Goal: Information Seeking & Learning: Understand process/instructions

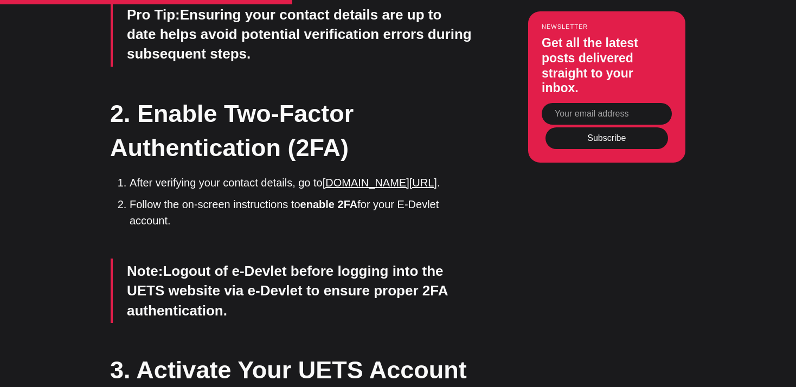
scroll to position [1602, 0]
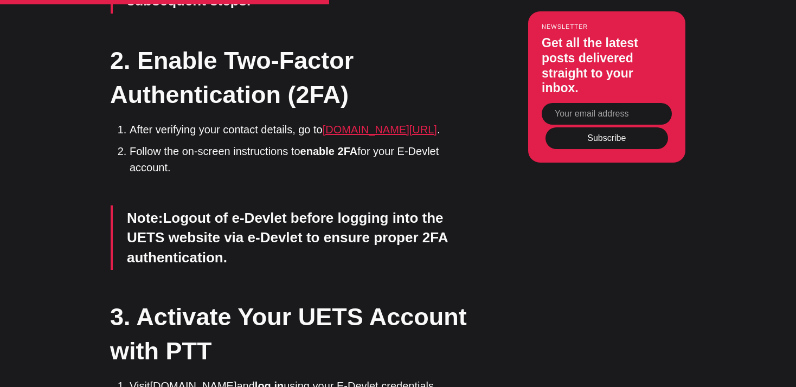
click at [357, 136] on link "[DOMAIN_NAME][URL]" at bounding box center [380, 130] width 114 height 12
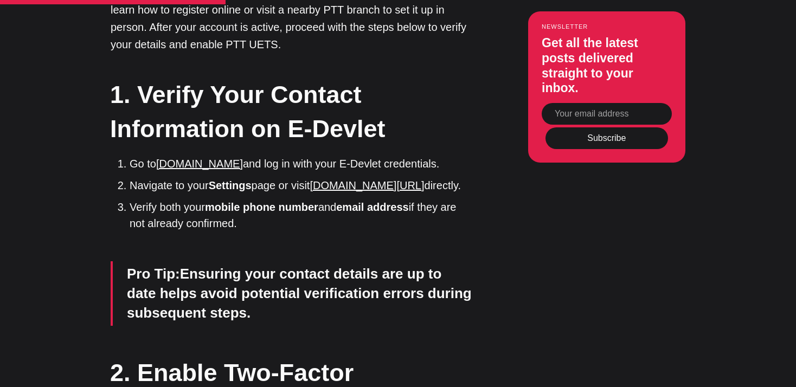
scroll to position [1366, 0]
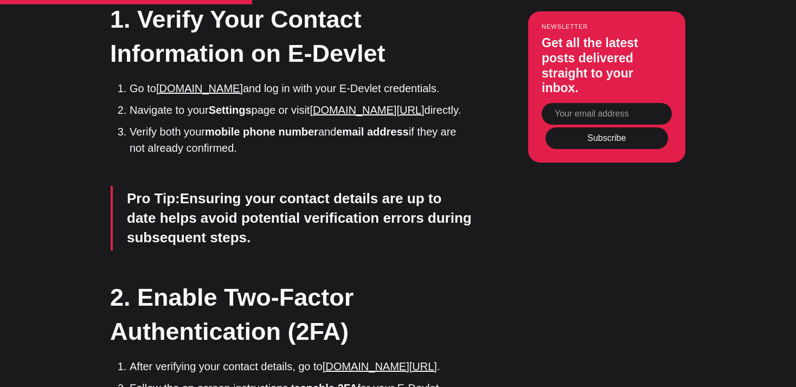
drag, startPoint x: 358, startPoint y: 103, endPoint x: 307, endPoint y: 113, distance: 51.9
click at [356, 96] on li "Go to [DOMAIN_NAME] and log in with your E-Devlet credentials." at bounding box center [302, 88] width 344 height 16
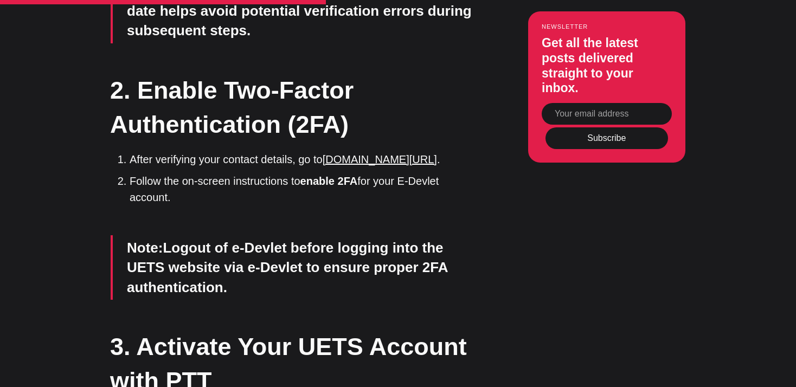
scroll to position [1594, 0]
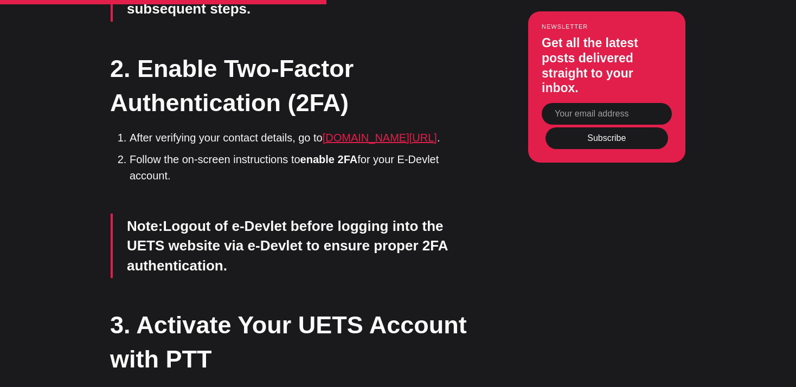
click at [396, 144] on link "[DOMAIN_NAME][URL]" at bounding box center [380, 138] width 114 height 12
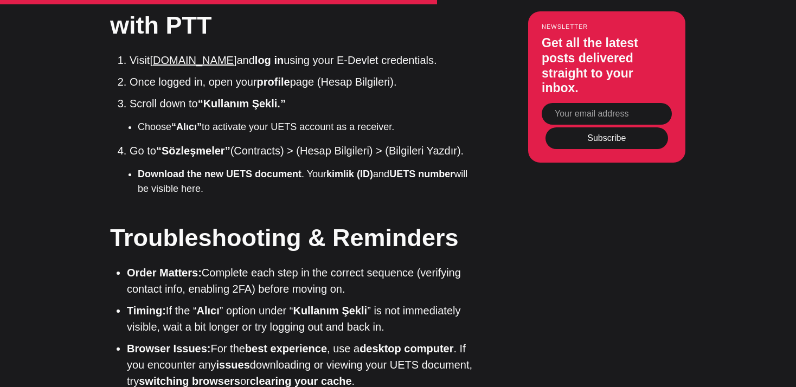
scroll to position [1938, 0]
